Goal: Task Accomplishment & Management: Use online tool/utility

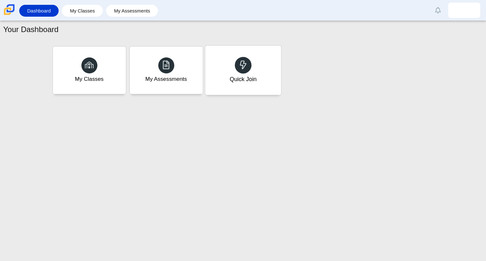
click at [249, 70] on div at bounding box center [243, 65] width 17 height 17
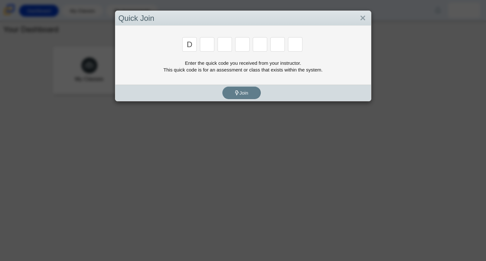
type input "d"
type input "a"
type input "w"
type input "n"
type input "a"
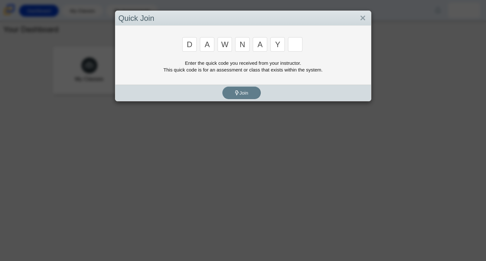
type input "y"
type input "3"
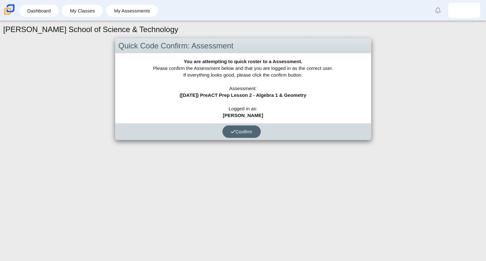
click at [245, 131] on span "Confirm" at bounding box center [242, 131] width 22 height 5
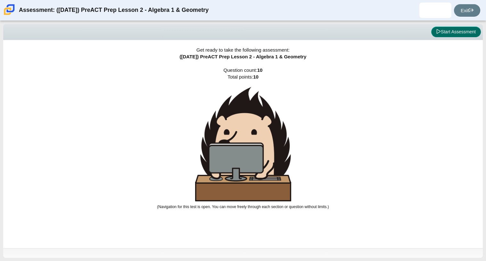
click at [447, 31] on button "Start Assessment" at bounding box center [457, 32] width 50 height 11
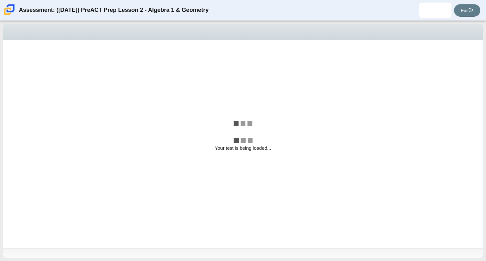
select select "14773eaf-2ca1-47ae-afe7-a624a56f34b3"
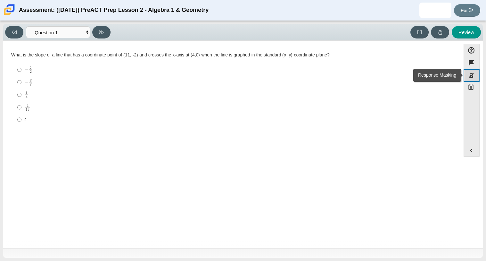
click at [467, 76] on button "Response Masking" at bounding box center [472, 75] width 16 height 13
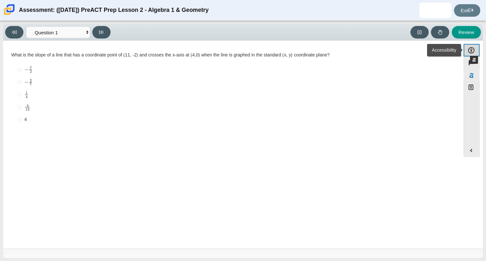
click at [467, 49] on button "Accessibility" at bounding box center [472, 50] width 16 height 13
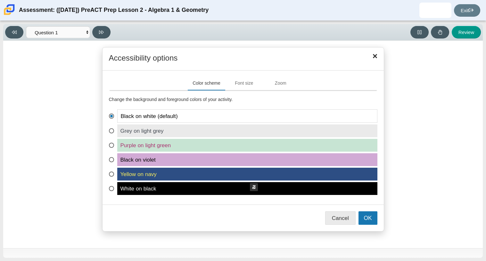
click at [247, 177] on span "Yellow on navy" at bounding box center [247, 174] width 260 height 13
click at [113, 172] on input "Yellow on navy" at bounding box center [111, 170] width 4 height 4
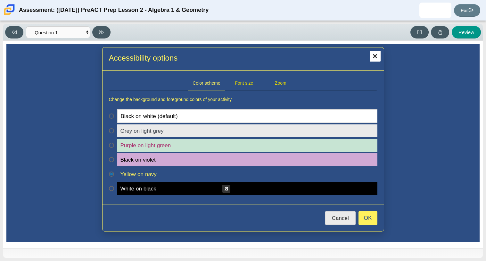
click at [219, 178] on span "Yellow on navy" at bounding box center [247, 174] width 260 height 13
click at [113, 172] on input "Yellow on navy" at bounding box center [111, 170] width 4 height 4
click at [214, 191] on span "White on black" at bounding box center [247, 188] width 260 height 13
click at [113, 186] on input "White on black" at bounding box center [111, 184] width 4 height 4
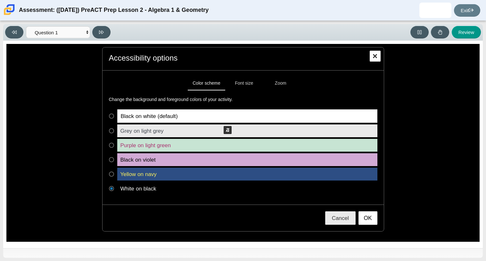
click at [220, 120] on span "Black on white (default)" at bounding box center [247, 115] width 260 height 13
click at [113, 114] on input "Black on white (default)" at bounding box center [111, 111] width 4 height 4
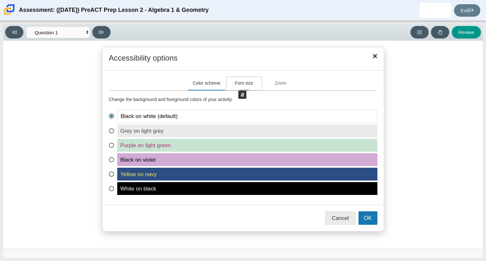
click at [235, 84] on button "Font size" at bounding box center [244, 83] width 35 height 13
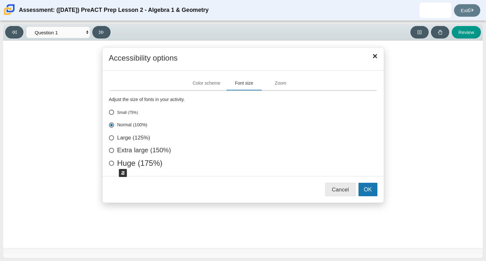
click at [116, 163] on label "Huge (175%)" at bounding box center [243, 163] width 269 height 6
click at [113, 163] on input "Huge (175%)" at bounding box center [111, 162] width 4 height 4
radio input "true"
click at [118, 153] on label "Extra large (150%)" at bounding box center [243, 150] width 269 height 6
click at [113, 151] on input "Extra large (150%)" at bounding box center [111, 149] width 4 height 4
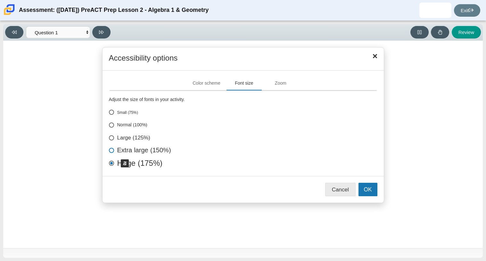
radio input "true"
click at [125, 138] on label "Large (125%)" at bounding box center [243, 138] width 269 height 6
click at [113, 138] on input "Large (125%)" at bounding box center [111, 137] width 4 height 4
radio input "true"
click at [378, 60] on span "Close" at bounding box center [376, 56] width 10 height 10
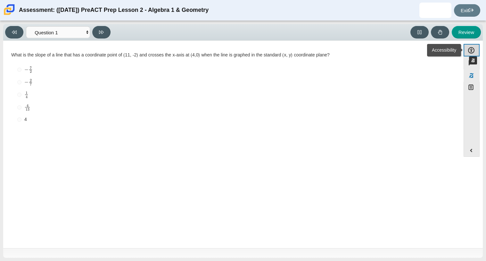
click at [466, 50] on button "Accessibility" at bounding box center [472, 50] width 16 height 13
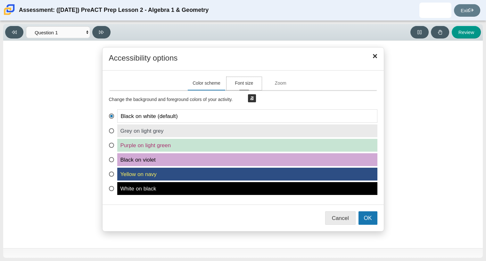
click at [245, 88] on button "Font size" at bounding box center [244, 83] width 35 height 13
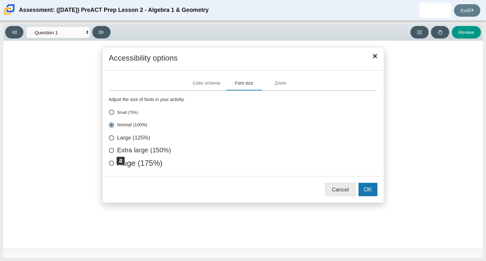
click at [114, 150] on label "Extra large (150%)" at bounding box center [243, 150] width 269 height 6
click at [113, 150] on input "Extra large (150%)" at bounding box center [111, 149] width 4 height 4
radio input "true"
click at [277, 84] on button "Zoom" at bounding box center [280, 83] width 35 height 13
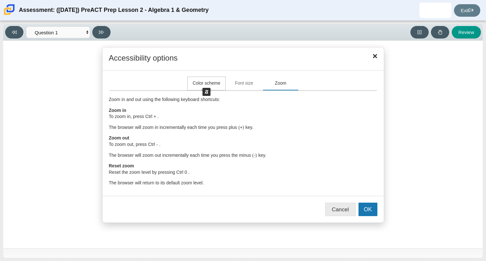
click at [199, 82] on button "Color scheme" at bounding box center [206, 83] width 37 height 13
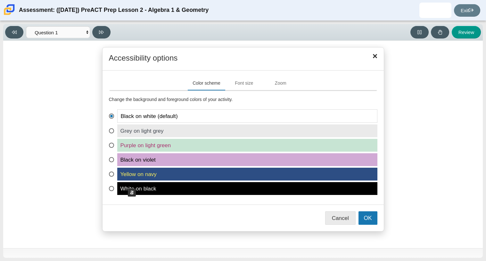
click at [125, 182] on span "White on black" at bounding box center [247, 188] width 260 height 13
click at [113, 182] on input "White on black" at bounding box center [111, 184] width 4 height 4
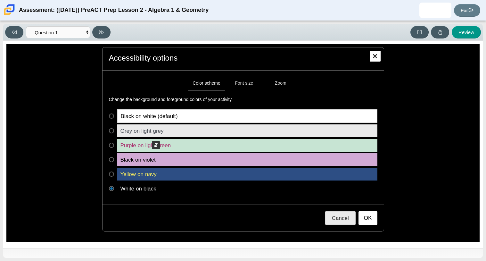
click at [149, 135] on span "Grey on light grey" at bounding box center [247, 130] width 260 height 13
click at [113, 129] on input "Grey on light grey" at bounding box center [111, 126] width 4 height 4
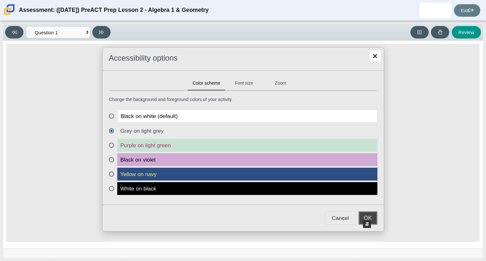
click at [360, 214] on button "OK" at bounding box center [368, 217] width 19 height 13
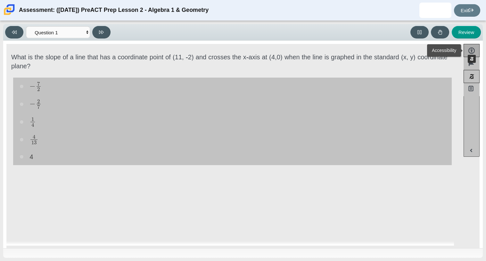
click at [465, 48] on button "Accessibility" at bounding box center [472, 50] width 16 height 13
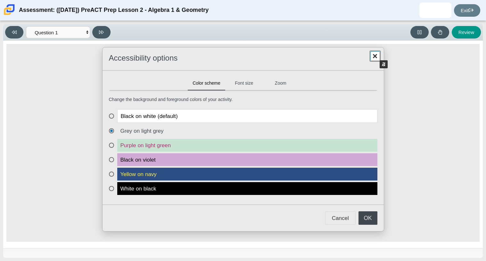
click at [377, 54] on span "Close" at bounding box center [376, 56] width 10 height 10
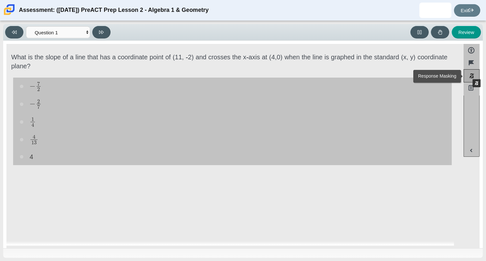
click at [470, 73] on button "Response Masking" at bounding box center [472, 75] width 16 height 13
click at [471, 81] on button "Response Masking" at bounding box center [472, 75] width 16 height 13
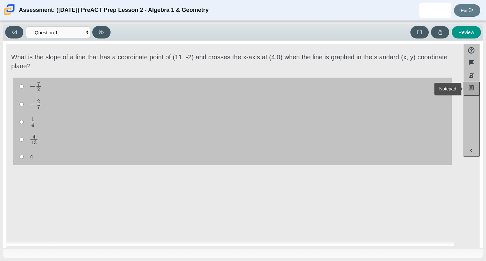
click at [470, 92] on button "Notepad" at bounding box center [472, 89] width 16 height 14
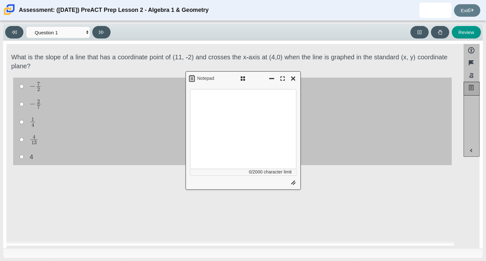
click at [470, 92] on button "Notepad" at bounding box center [472, 89] width 16 height 14
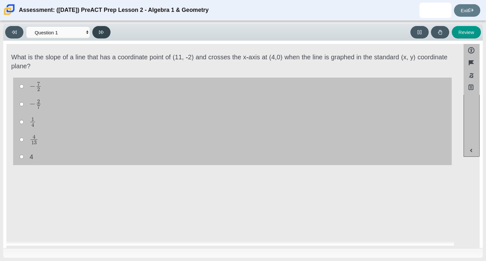
click at [104, 28] on button at bounding box center [101, 32] width 18 height 13
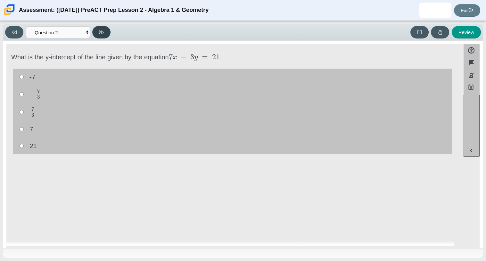
click at [94, 33] on button at bounding box center [101, 32] width 18 height 13
select select "89427bb7-e313-4f00-988f-8b8255897029"
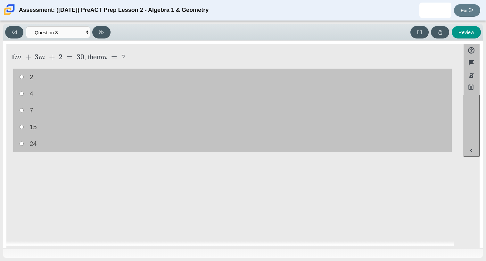
click at [18, 110] on label "7 7" at bounding box center [232, 110] width 439 height 17
click at [20, 110] on input "7 7" at bounding box center [22, 110] width 4 height 17
radio input "true"
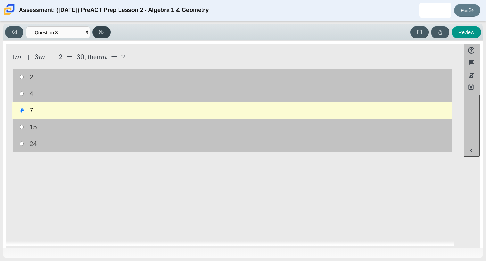
click at [102, 34] on icon at bounding box center [101, 32] width 5 height 5
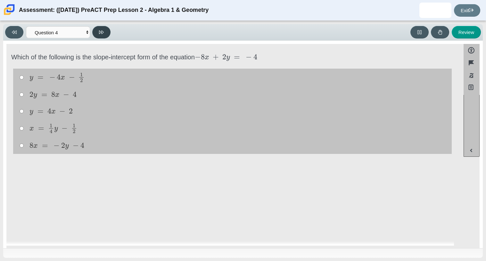
click at [102, 34] on icon at bounding box center [101, 32] width 5 height 5
click at [168, 214] on div "Question What is the slope of the line 1 3 + 4 x − y = 0 Responses 4 4 − 1 4 ne…" at bounding box center [231, 146] width 451 height 200
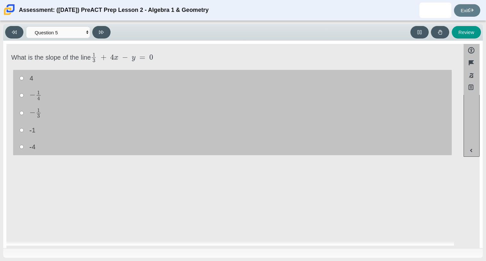
click at [168, 214] on div "Question What is the slope of the line 1 3 + 4 x − y = 0 Responses 4 4 − 1 4 ne…" at bounding box center [231, 146] width 451 height 200
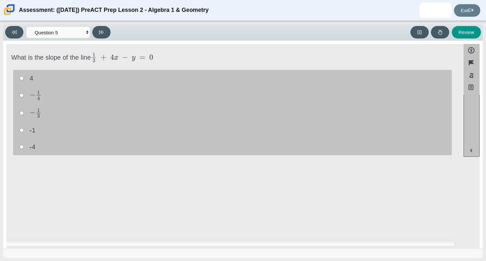
click at [168, 214] on div "Question What is the slope of the line 1 3 + 4 x − y = 0 Responses 4 4 − 1 4 ne…" at bounding box center [231, 146] width 451 height 200
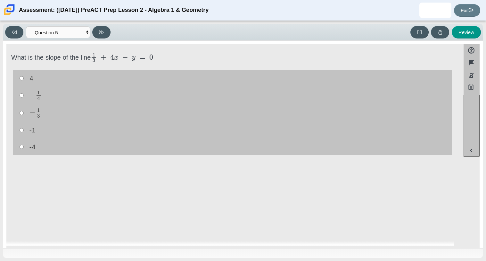
click at [168, 214] on div "Question What is the slope of the line 1 3 + 4 x − y = 0 Responses 4 4 − 1 4 ne…" at bounding box center [231, 146] width 451 height 200
click at [167, 214] on div "Question What is the slope of the line 1 3 + 4 x − y = 0 Responses 4 4 − 1 4 ne…" at bounding box center [231, 146] width 451 height 200
click at [177, 216] on div "Question What is the slope of the line 1 3 + 4 x − y = 0 Responses 4 4 − 1 4 ne…" at bounding box center [231, 146] width 451 height 200
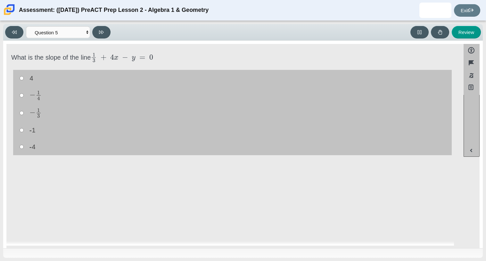
click at [177, 217] on div "Question What is the slope of the line 1 3 + 4 x − y = 0 Responses 4 4 − 1 4 ne…" at bounding box center [231, 146] width 451 height 200
click at [177, 216] on div "Question What is the slope of the line 1 3 + 4 x − y = 0 Responses 4 4 − 1 4 ne…" at bounding box center [231, 146] width 451 height 200
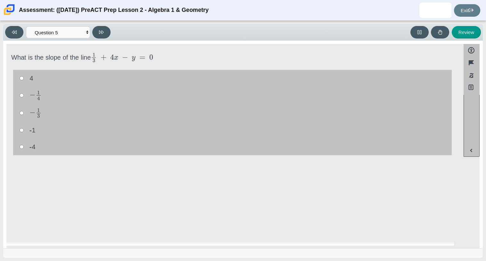
click at [177, 216] on div "Question What is the slope of the line 1 3 + 4 x − y = 0 Responses 4 4 − 1 4 ne…" at bounding box center [231, 146] width 451 height 200
click at [176, 216] on div "Question What is the slope of the line 1 3 + 4 x − y = 0 Responses 4 4 − 1 4 ne…" at bounding box center [231, 146] width 451 height 200
click at [177, 216] on div "Question What is the slope of the line 1 3 + 4 x − y = 0 Responses 4 4 − 1 4 ne…" at bounding box center [231, 146] width 451 height 200
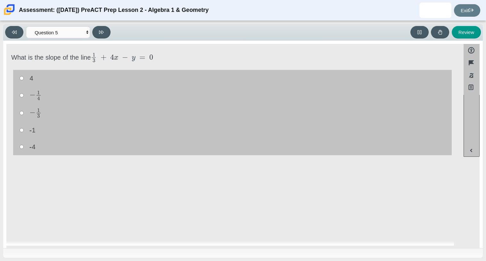
click at [177, 216] on div "Question What is the slope of the line 1 3 + 4 x − y = 0 Responses 4 4 − 1 4 ne…" at bounding box center [231, 146] width 451 height 200
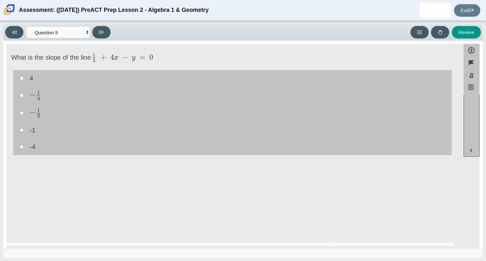
click at [177, 216] on div "Question What is the slope of the line 1 3 + 4 x − y = 0 Responses 4 4 − 1 4 ne…" at bounding box center [231, 146] width 451 height 200
click at [177, 215] on div "Question What is the slope of the line 1 3 + 4 x − y = 0 Responses 4 4 − 1 4 ne…" at bounding box center [231, 146] width 451 height 200
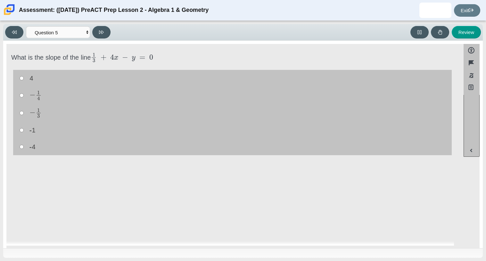
click at [177, 215] on div "Question What is the slope of the line 1 3 + 4 x − y = 0 Responses 4 4 − 1 4 ne…" at bounding box center [231, 146] width 451 height 200
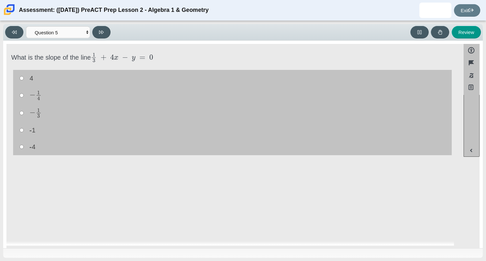
click at [177, 215] on div "Question What is the slope of the line 1 3 + 4 x − y = 0 Responses 4 4 − 1 4 ne…" at bounding box center [231, 146] width 451 height 200
click at [99, 28] on button at bounding box center [101, 32] width 18 height 13
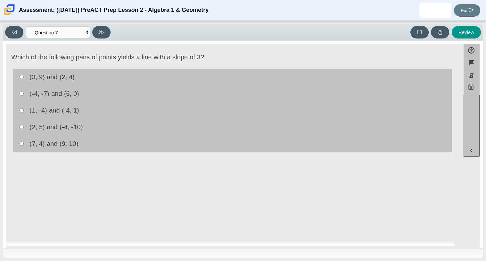
click at [218, 41] on div "Accessibility options Close Color scheme Font size Zoom Change the background a…" at bounding box center [243, 144] width 480 height 207
click at [220, 40] on div "Viewing Question 7 of 10 in Pacing Mode Questions Question 1 Question 2 Questio…" at bounding box center [243, 32] width 480 height 17
click at [220, 39] on div "Viewing Question 7 of 10 in Pacing Mode Questions Question 1 Question 2 Questio…" at bounding box center [243, 32] width 480 height 17
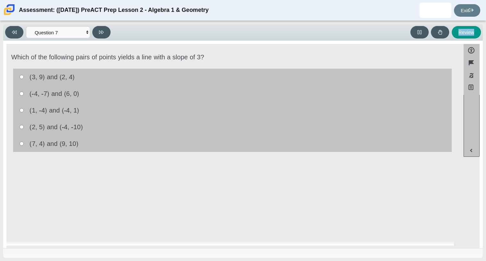
click at [220, 39] on div "Viewing Question 7 of 10 in Pacing Mode Questions Question 1 Question 2 Questio…" at bounding box center [243, 32] width 480 height 17
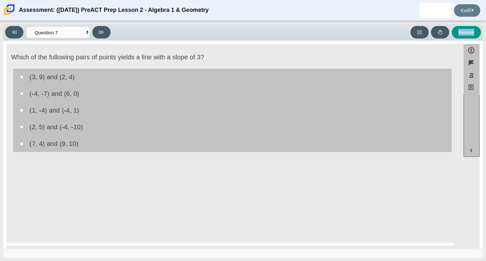
click at [220, 39] on div "Viewing Question 7 of 10 in Pacing Mode Questions Question 1 Question 2 Questio…" at bounding box center [243, 32] width 480 height 17
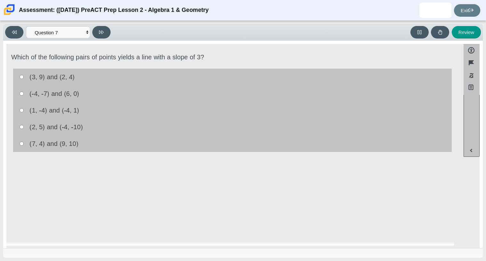
click at [219, 39] on div "Viewing Question 7 of 10 in Pacing Mode Questions Question 1 Question 2 Questio…" at bounding box center [243, 32] width 480 height 17
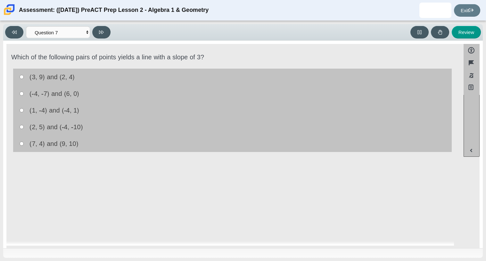
click at [219, 39] on div "Viewing Question 7 of 10 in Pacing Mode Questions Question 1 Question 2 Questio…" at bounding box center [243, 32] width 480 height 17
click at [218, 37] on div "Viewing Question 7 of 10 in Pacing Mode Questions Question 1 Question 2 Questio…" at bounding box center [243, 32] width 480 height 17
click at [218, 37] on div "Review" at bounding box center [297, 32] width 368 height 13
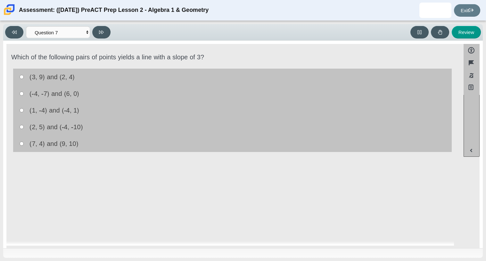
click at [218, 37] on div "Review" at bounding box center [297, 32] width 368 height 13
click at [219, 38] on div "Review" at bounding box center [297, 32] width 368 height 13
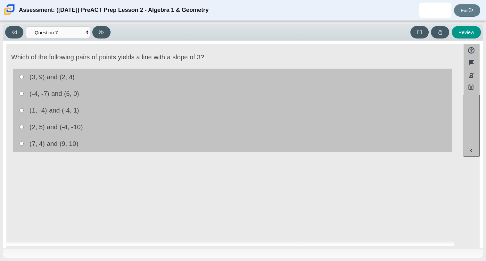
click at [214, 175] on div "Question Which of the following pairs of points yields a line with a slope of 3…" at bounding box center [231, 146] width 451 height 200
click at [470, 46] on button "Accessibility" at bounding box center [472, 50] width 16 height 13
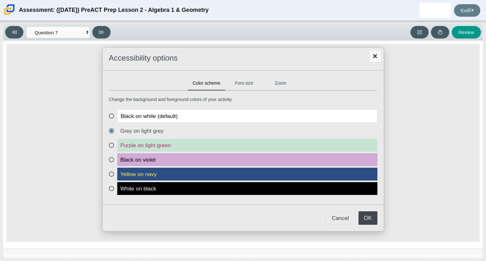
click at [163, 156] on span "Black on violet" at bounding box center [247, 159] width 260 height 13
click at [113, 156] on input "Black on violet" at bounding box center [111, 155] width 4 height 4
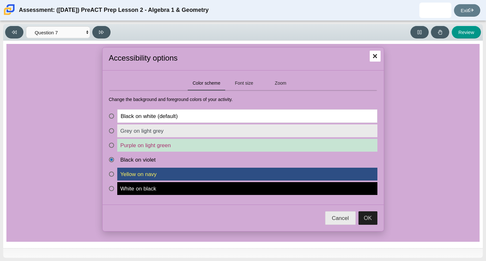
click at [165, 149] on span "Purple on light green" at bounding box center [247, 145] width 260 height 13
click at [113, 143] on input "Purple on light green" at bounding box center [111, 141] width 4 height 4
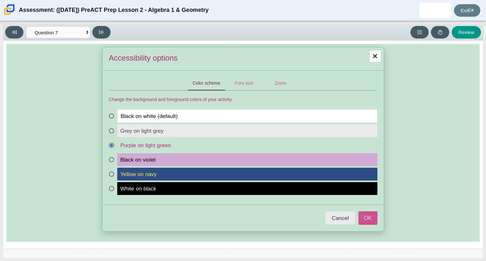
click at [179, 186] on span "White on black" at bounding box center [247, 188] width 260 height 13
click at [113, 186] on input "White on black" at bounding box center [111, 184] width 4 height 4
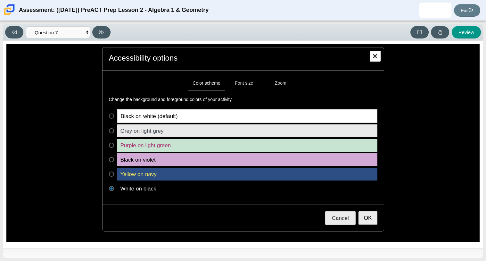
click at [361, 219] on button "OK" at bounding box center [368, 217] width 19 height 13
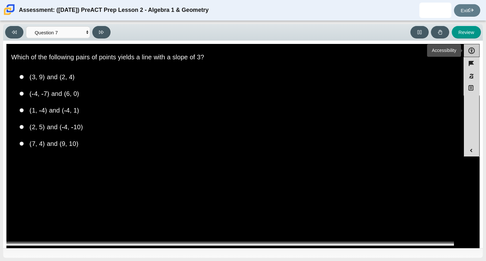
click at [473, 52] on button "Accessibility" at bounding box center [472, 50] width 16 height 13
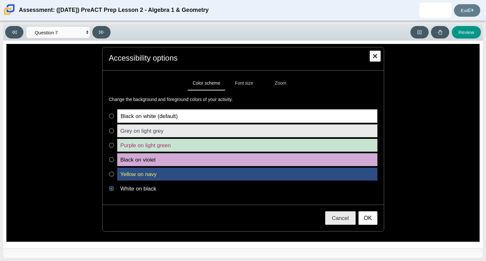
click at [303, 133] on span "Grey on light grey" at bounding box center [247, 130] width 260 height 13
click at [113, 129] on input "Grey on light grey" at bounding box center [111, 126] width 4 height 4
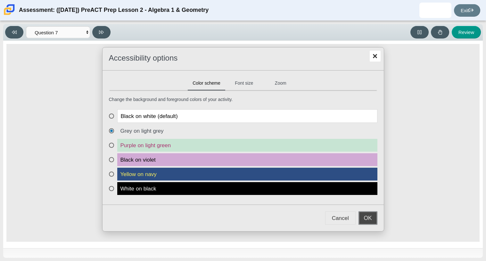
click at [364, 217] on button "OK" at bounding box center [368, 217] width 19 height 13
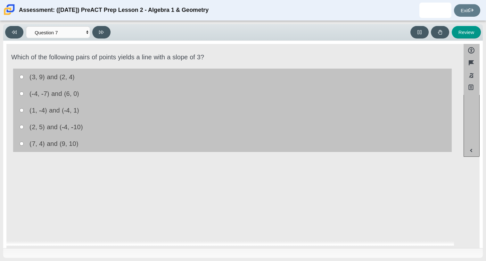
click at [377, 163] on div "Question Which of the following pairs of points yields a line with a slope of 3…" at bounding box center [231, 146] width 451 height 200
click at [472, 150] on button "Expand menu" at bounding box center [471, 150] width 15 height 13
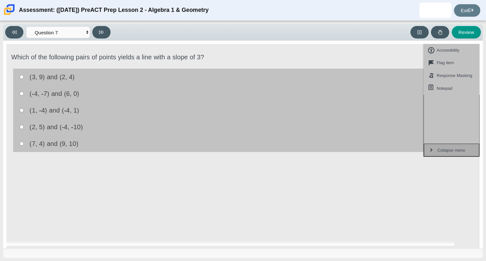
click at [472, 150] on button "Collapse menu" at bounding box center [451, 150] width 55 height 13
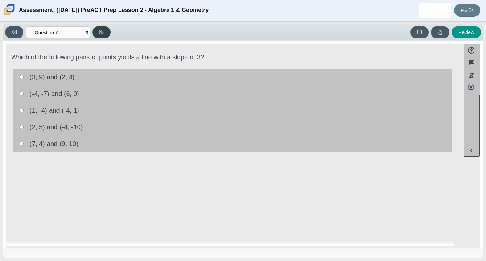
click at [103, 33] on icon at bounding box center [101, 32] width 5 height 5
select select "96b71634-eacb-4f7e-8aef-411727d9bcba"
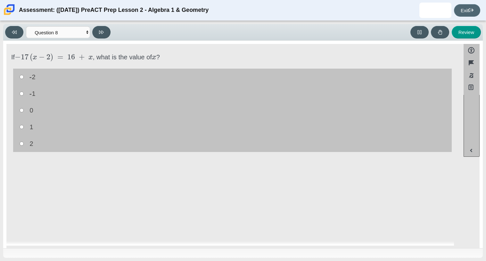
click at [472, 5] on link "Exit" at bounding box center [467, 10] width 26 height 13
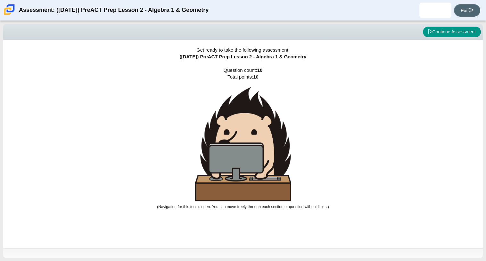
click at [472, 5] on link "Exit" at bounding box center [467, 10] width 26 height 13
